Goal: Task Accomplishment & Management: Manage account settings

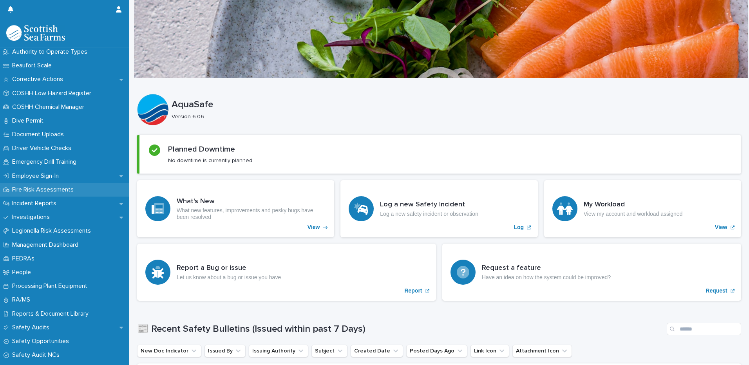
scroll to position [155, 0]
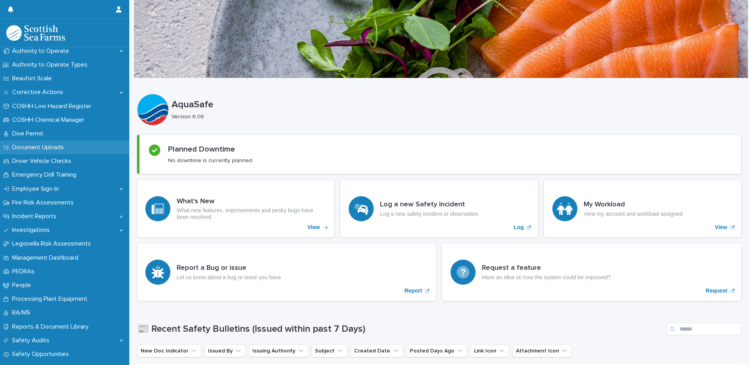
click at [49, 149] on p "Document Uploads" at bounding box center [39, 147] width 61 height 7
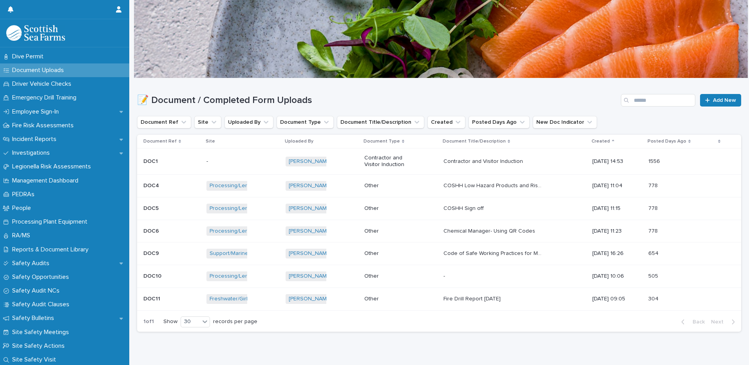
scroll to position [194, 0]
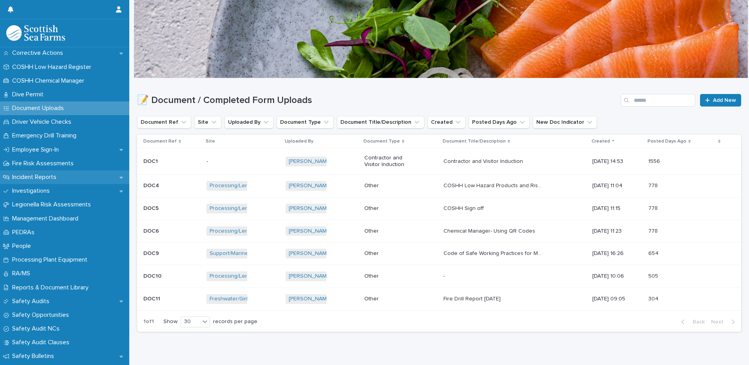
click at [120, 176] on icon at bounding box center [122, 177] width 4 height 5
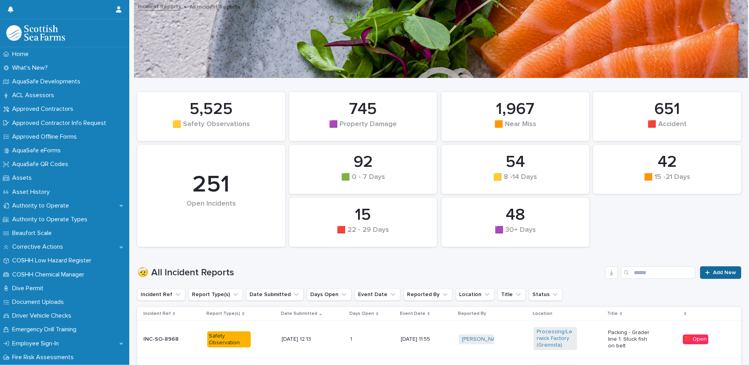
click at [714, 270] on span "Add New" at bounding box center [724, 272] width 23 height 5
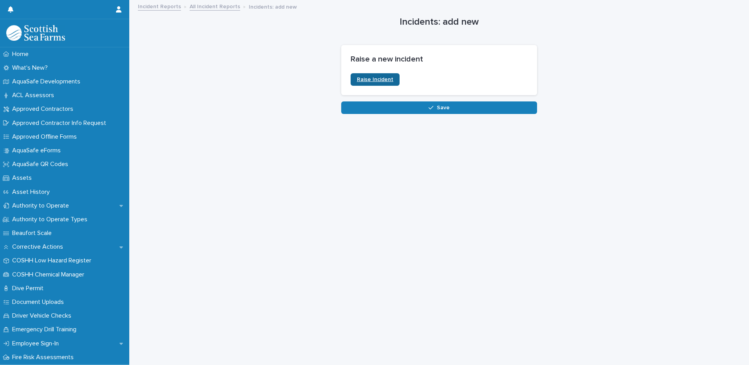
click at [370, 78] on span "Raise Incident" at bounding box center [375, 79] width 36 height 5
click at [214, 6] on link "All Incident Reports" at bounding box center [215, 6] width 51 height 9
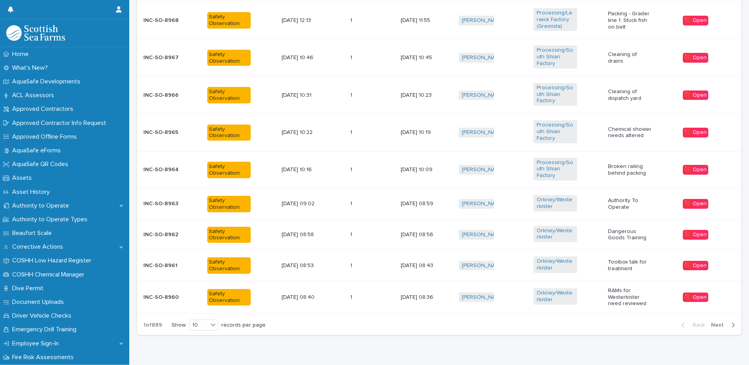
scroll to position [386, 0]
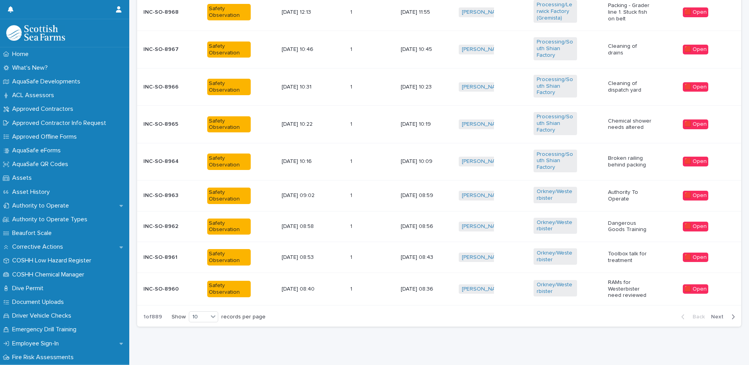
click at [713, 314] on span "Next" at bounding box center [719, 316] width 17 height 5
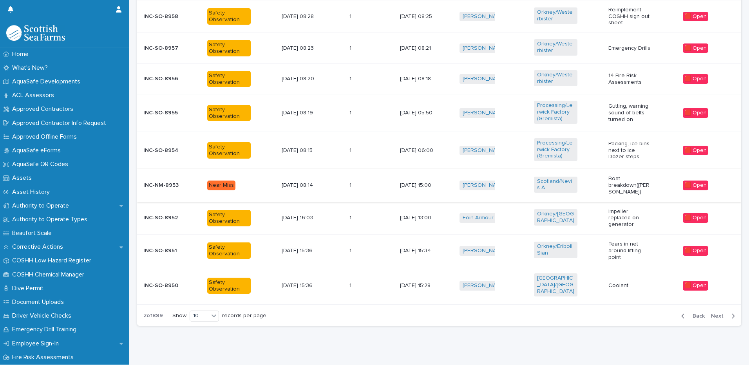
scroll to position [357, 0]
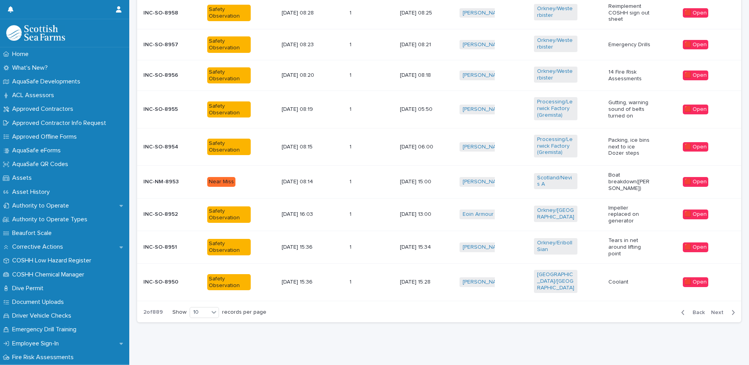
click at [712, 310] on span "Next" at bounding box center [719, 312] width 17 height 5
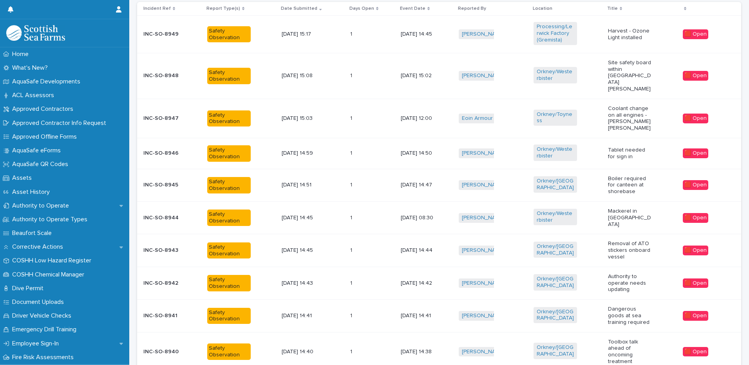
scroll to position [369, 0]
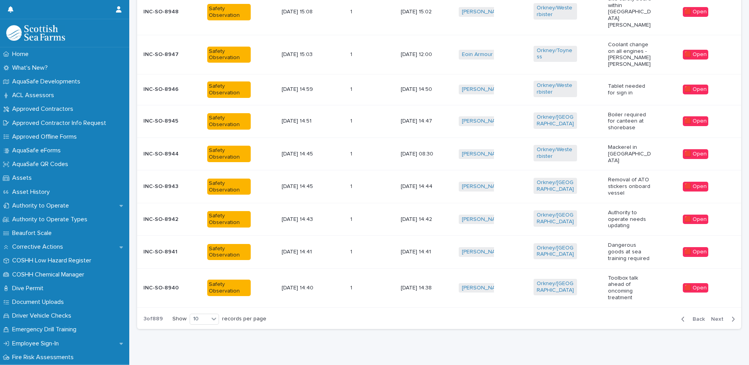
click at [694, 317] on span "Back" at bounding box center [696, 319] width 17 height 5
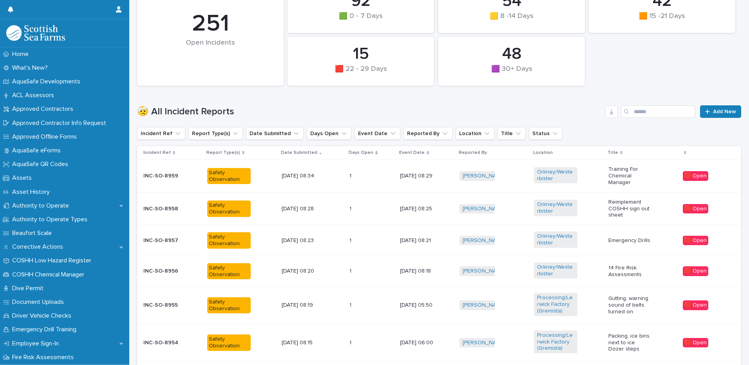
scroll to position [357, 0]
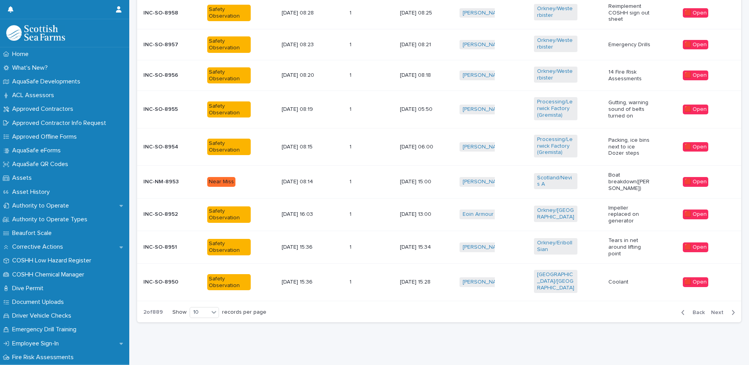
click at [691, 310] on span "Back" at bounding box center [696, 312] width 17 height 5
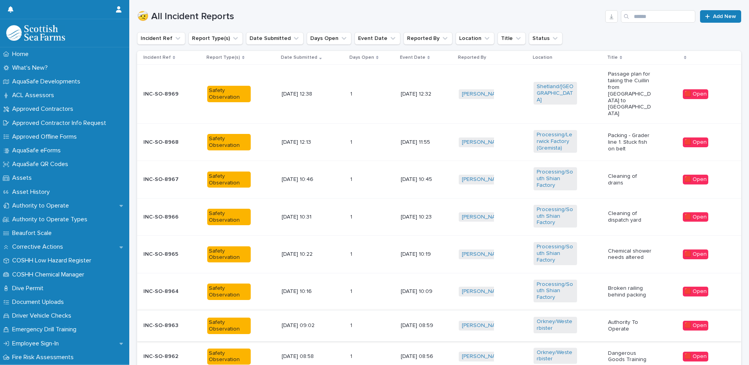
scroll to position [176, 0]
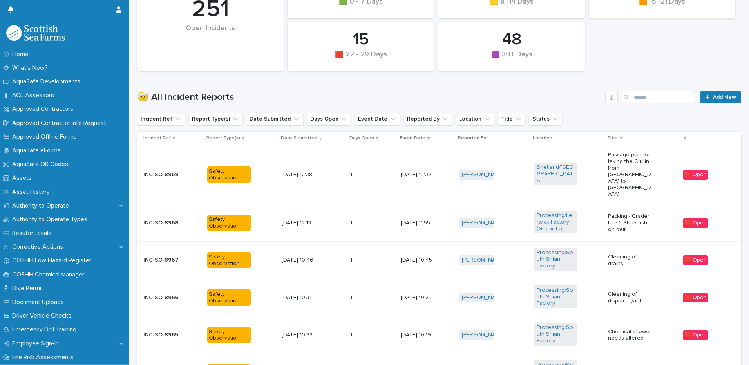
click at [357, 172] on p at bounding box center [361, 175] width 22 height 7
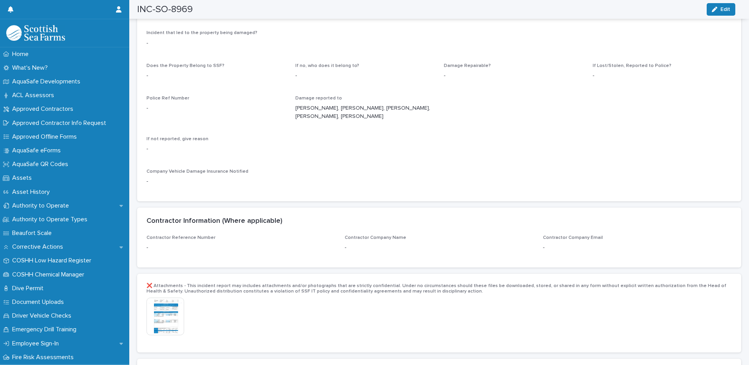
scroll to position [1646, 0]
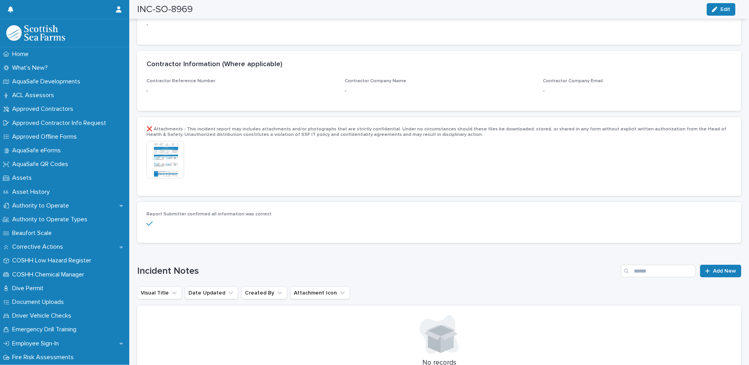
click at [167, 151] on img at bounding box center [166, 160] width 38 height 38
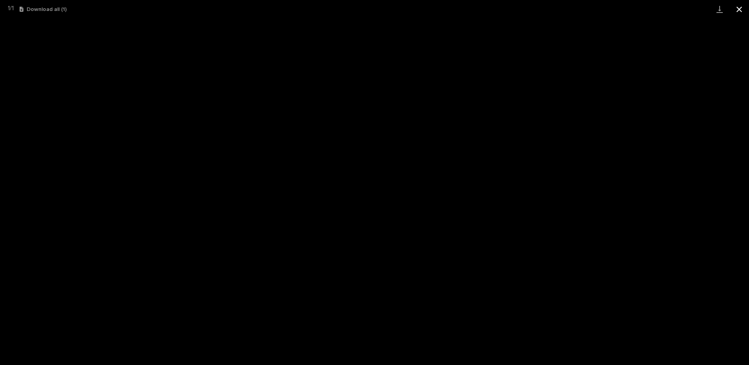
click at [739, 9] on button "Close gallery" at bounding box center [740, 9] width 20 height 18
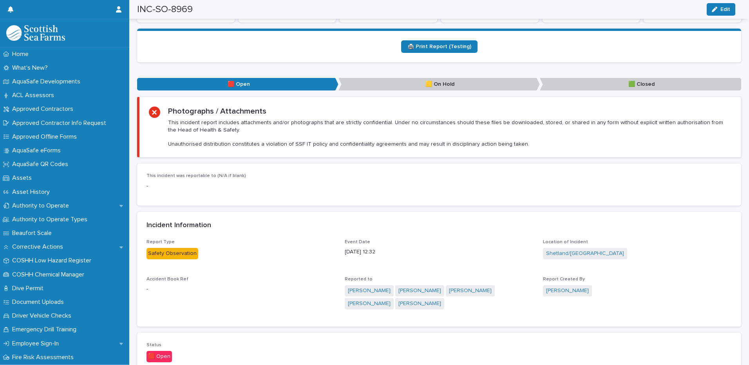
scroll to position [274, 0]
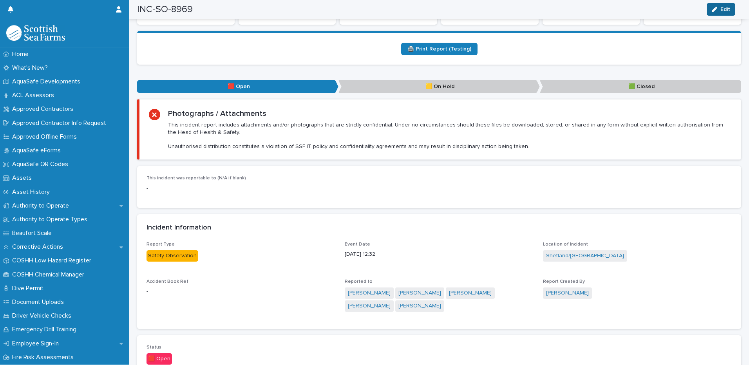
click at [722, 9] on span "Edit" at bounding box center [726, 9] width 10 height 5
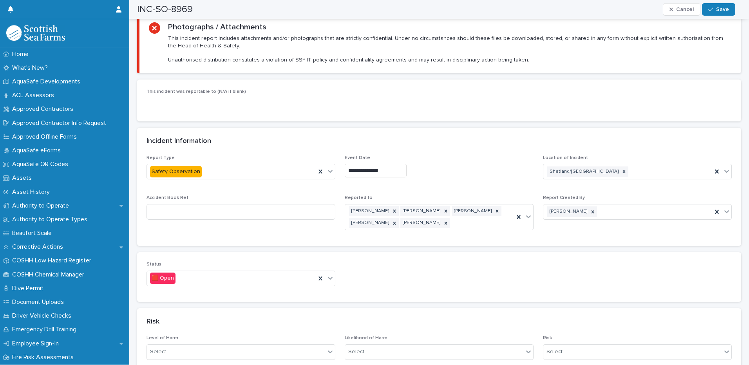
scroll to position [470, 0]
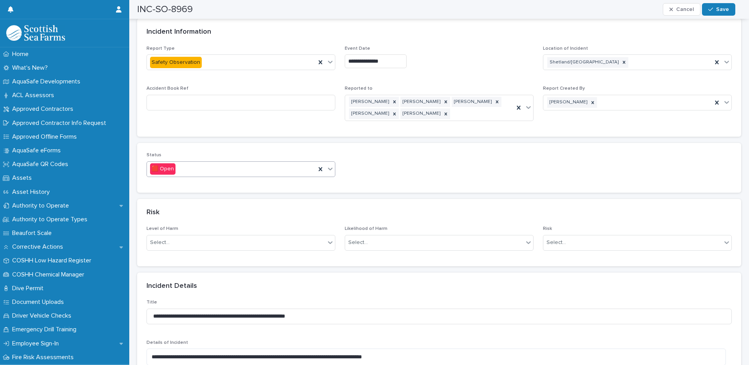
click at [328, 168] on icon at bounding box center [330, 169] width 5 height 3
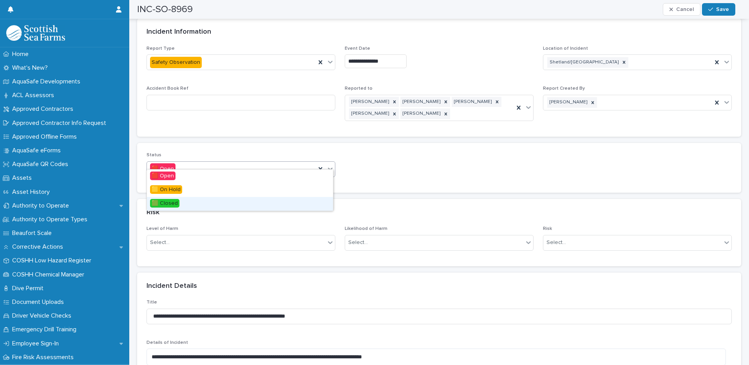
click at [256, 204] on div "🟩 Closed" at bounding box center [240, 204] width 186 height 14
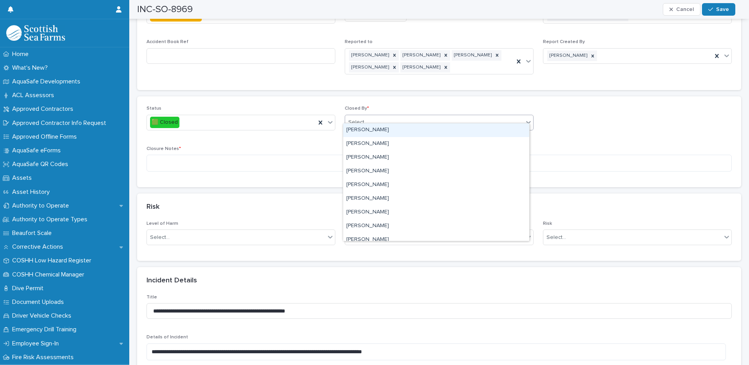
click at [386, 116] on div "Select..." at bounding box center [434, 122] width 178 height 13
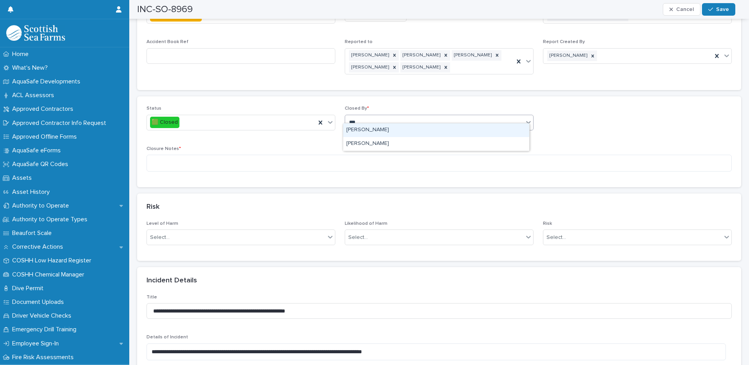
type input "****"
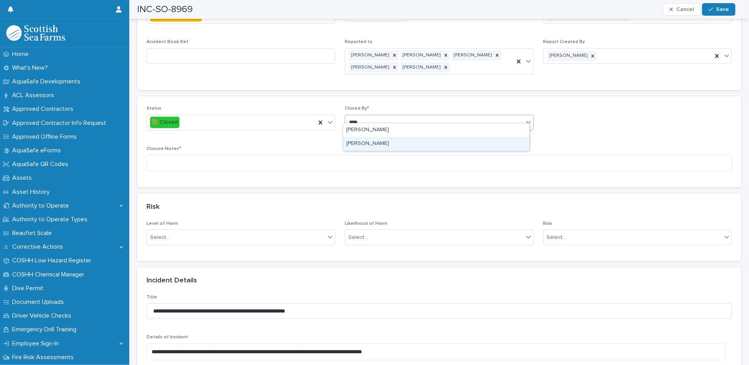
click at [376, 144] on div "[PERSON_NAME]" at bounding box center [436, 144] width 186 height 14
click at [163, 155] on textarea at bounding box center [440, 163] width 586 height 17
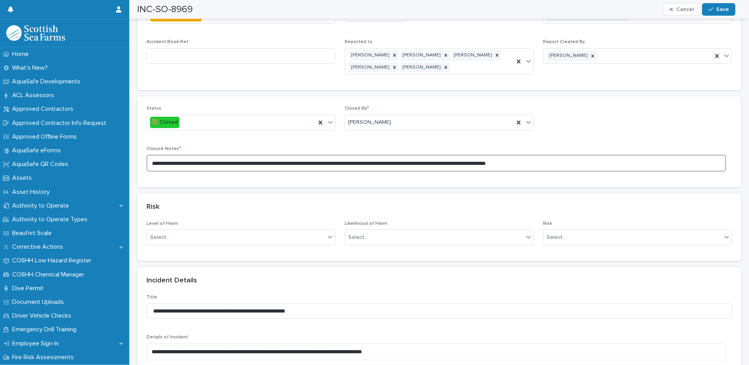
click at [387, 156] on textarea "**********" at bounding box center [437, 163] width 580 height 17
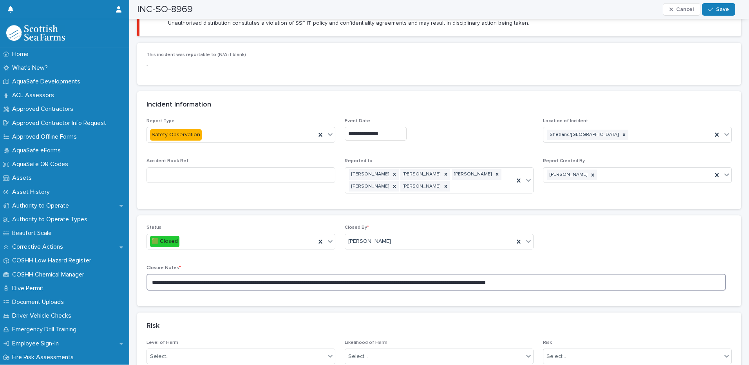
scroll to position [274, 0]
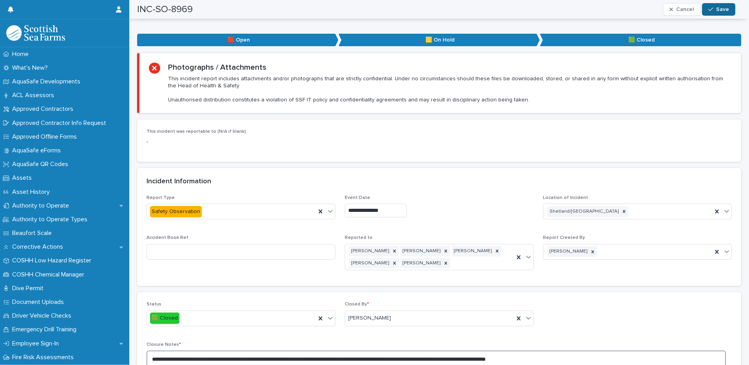
type textarea "**********"
click at [728, 8] on span "Save" at bounding box center [722, 9] width 13 height 5
